Goal: Information Seeking & Learning: Learn about a topic

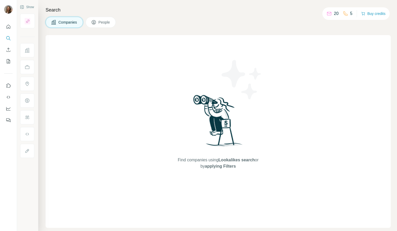
drag, startPoint x: 0, startPoint y: 0, endPoint x: 105, endPoint y: 92, distance: 139.4
click at [105, 92] on div "Find companies using Lookalikes search or by applying Filters" at bounding box center [218, 131] width 345 height 193
click at [9, 26] on icon "Quick start" at bounding box center [8, 26] width 5 height 5
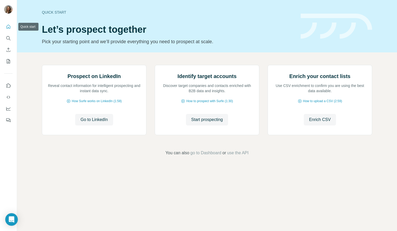
click at [10, 26] on icon "Quick start" at bounding box center [8, 26] width 5 height 5
click at [9, 98] on icon "Use Surfe API" at bounding box center [8, 97] width 5 height 5
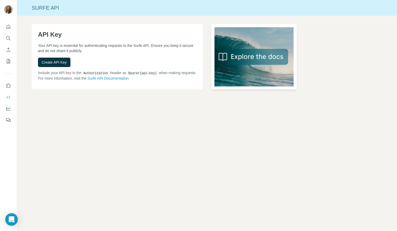
click at [253, 52] on img at bounding box center [254, 56] width 86 height 65
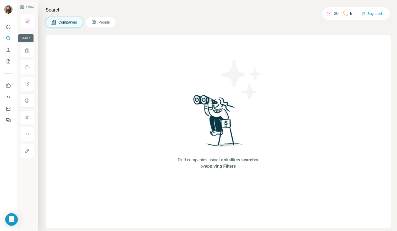
click at [7, 40] on icon "Search" at bounding box center [8, 38] width 5 height 5
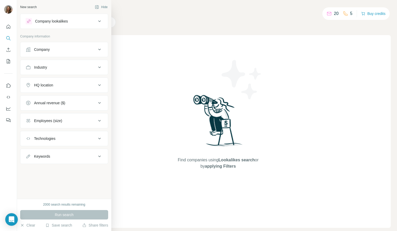
drag, startPoint x: 62, startPoint y: 155, endPoint x: 56, endPoint y: 153, distance: 6.0
click at [62, 155] on div "Keywords" at bounding box center [61, 156] width 71 height 5
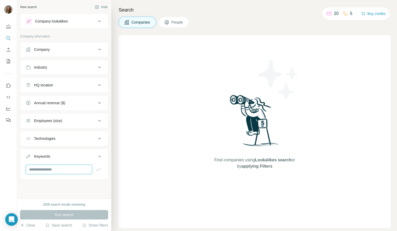
click at [63, 166] on input "text" at bounding box center [59, 169] width 67 height 9
type input "****"
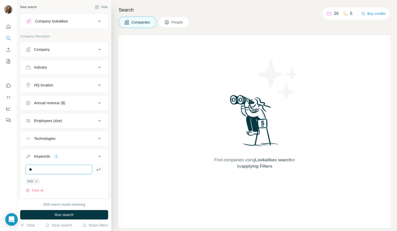
type input "*"
